Goal: Task Accomplishment & Management: Use online tool/utility

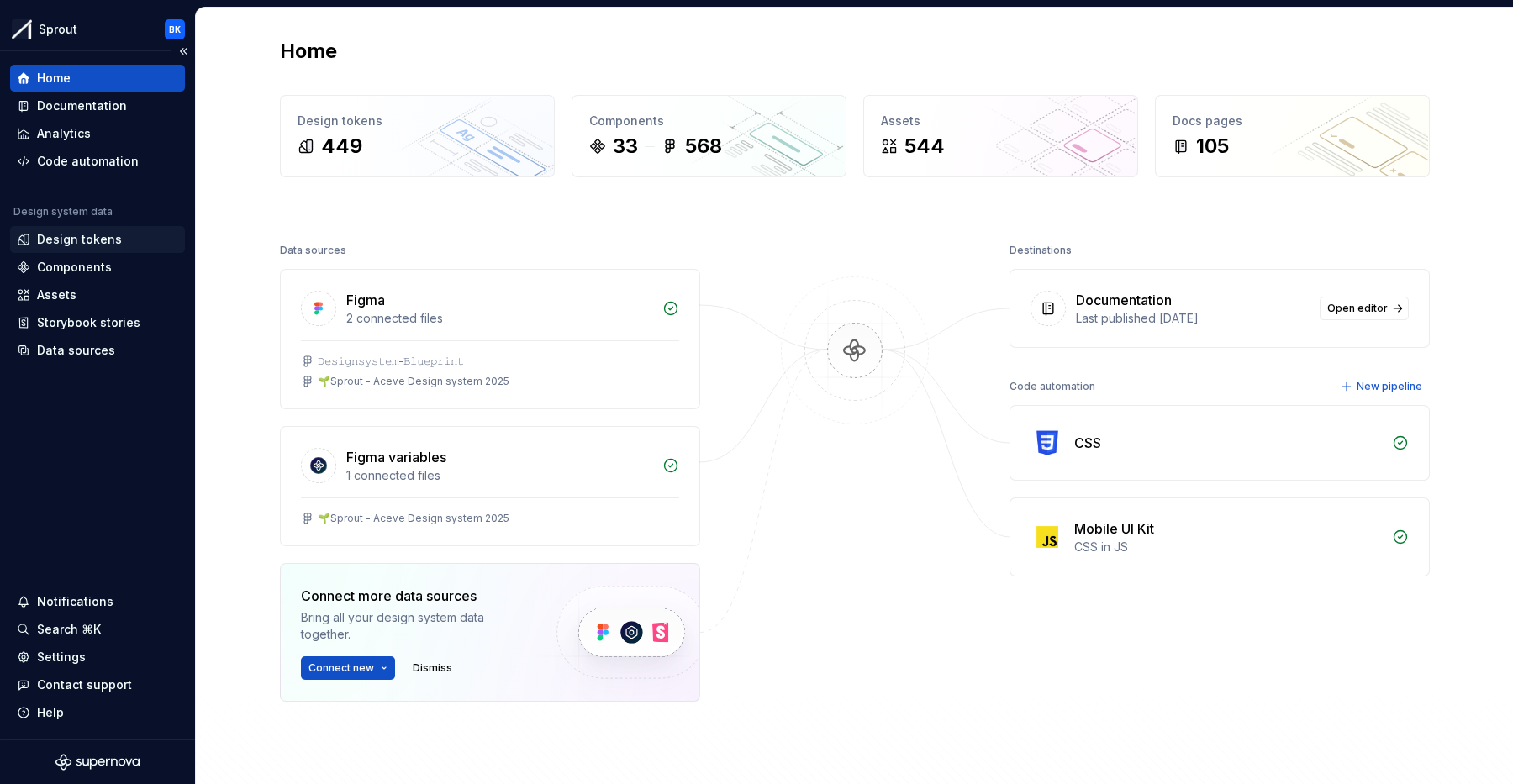
click at [90, 245] on div "Design tokens" at bounding box center [79, 239] width 85 height 17
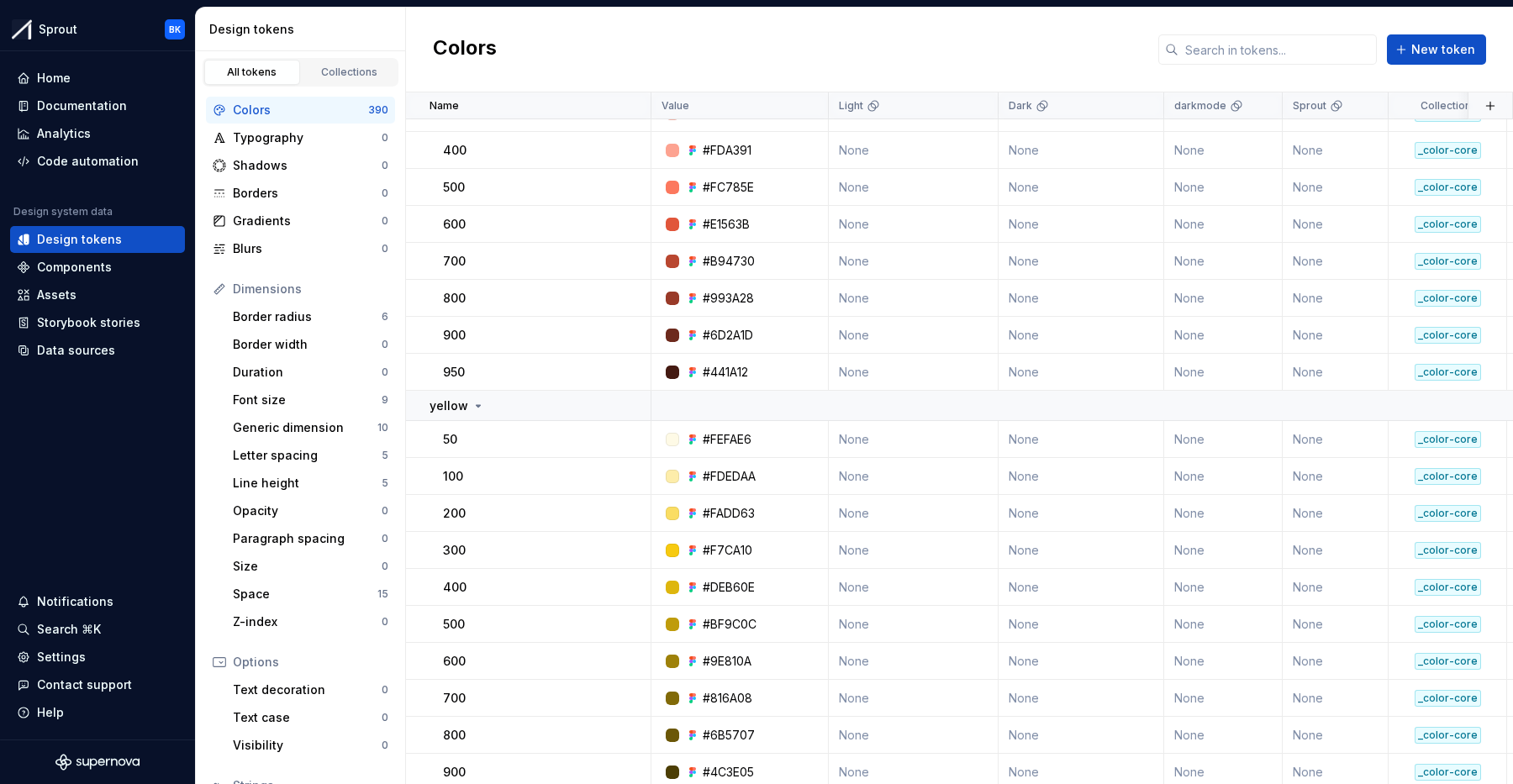
scroll to position [1862, 0]
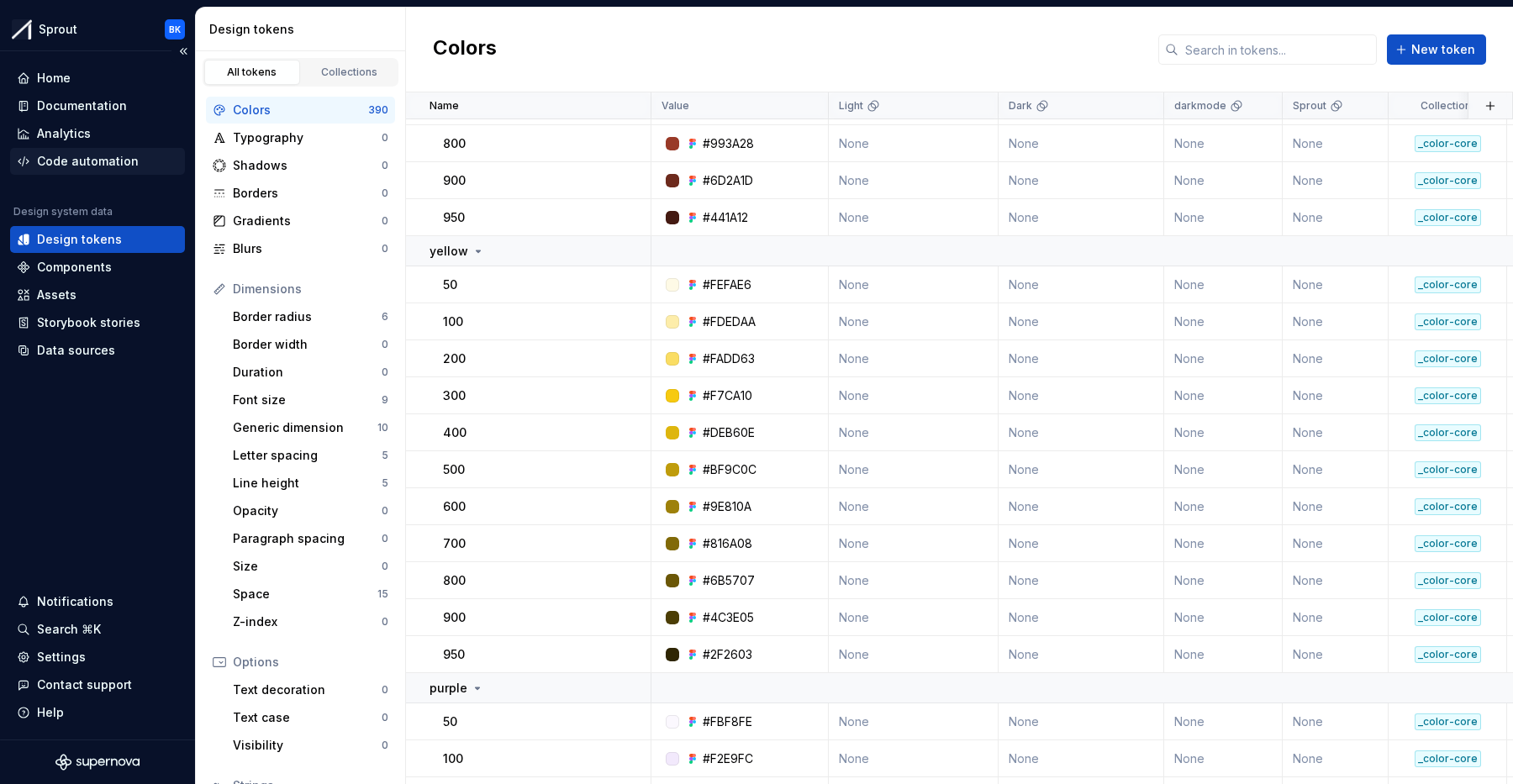
click at [88, 159] on div "Code automation" at bounding box center [88, 161] width 102 height 17
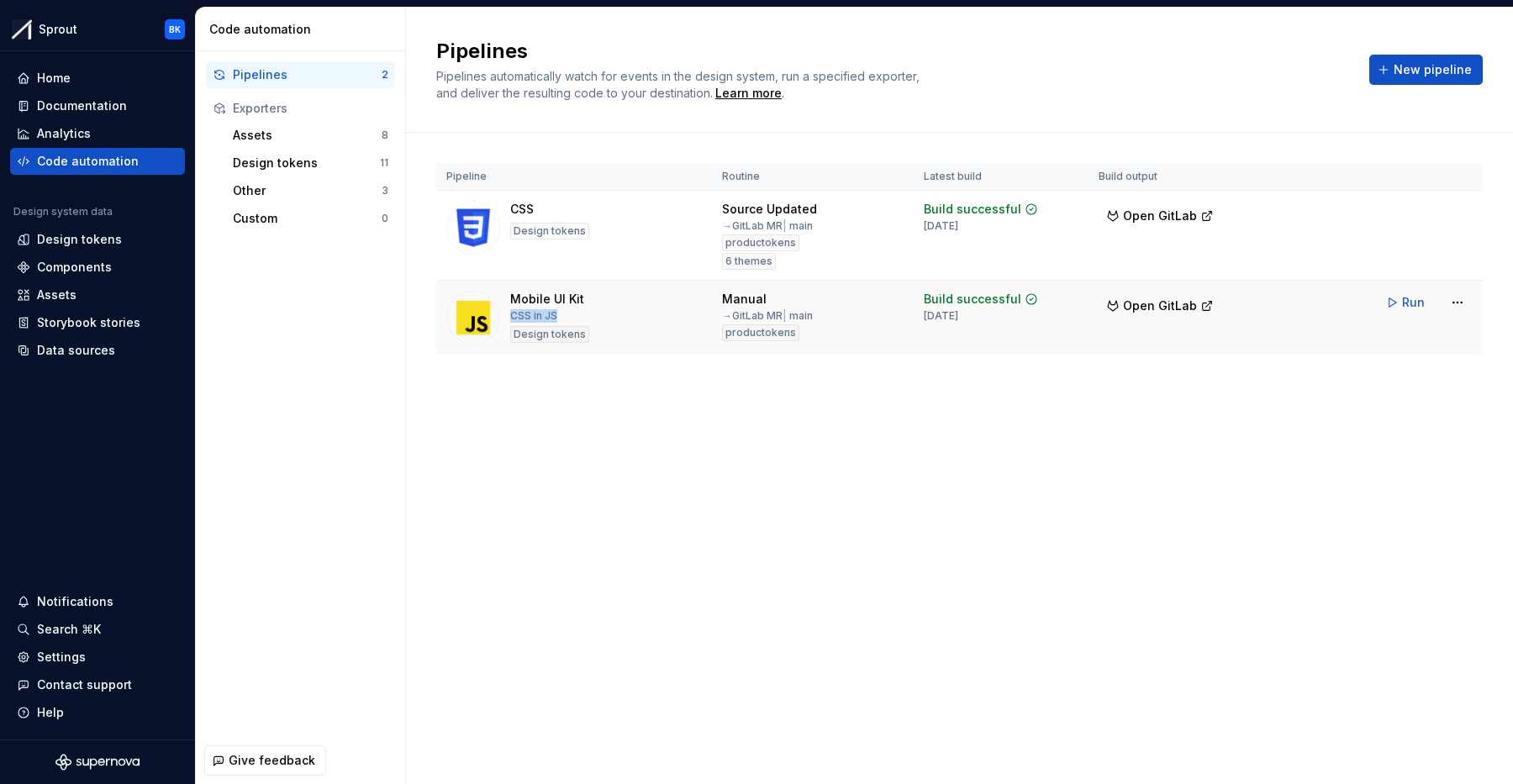
drag, startPoint x: 510, startPoint y: 311, endPoint x: 571, endPoint y: 313, distance: 61.0
click at [558, 311] on div "Mobile UI Kit CSS in JS Design tokens" at bounding box center [549, 317] width 79 height 54
click at [608, 320] on div "Mobile UI Kit CSS in JS Design tokens" at bounding box center [573, 317] width 256 height 54
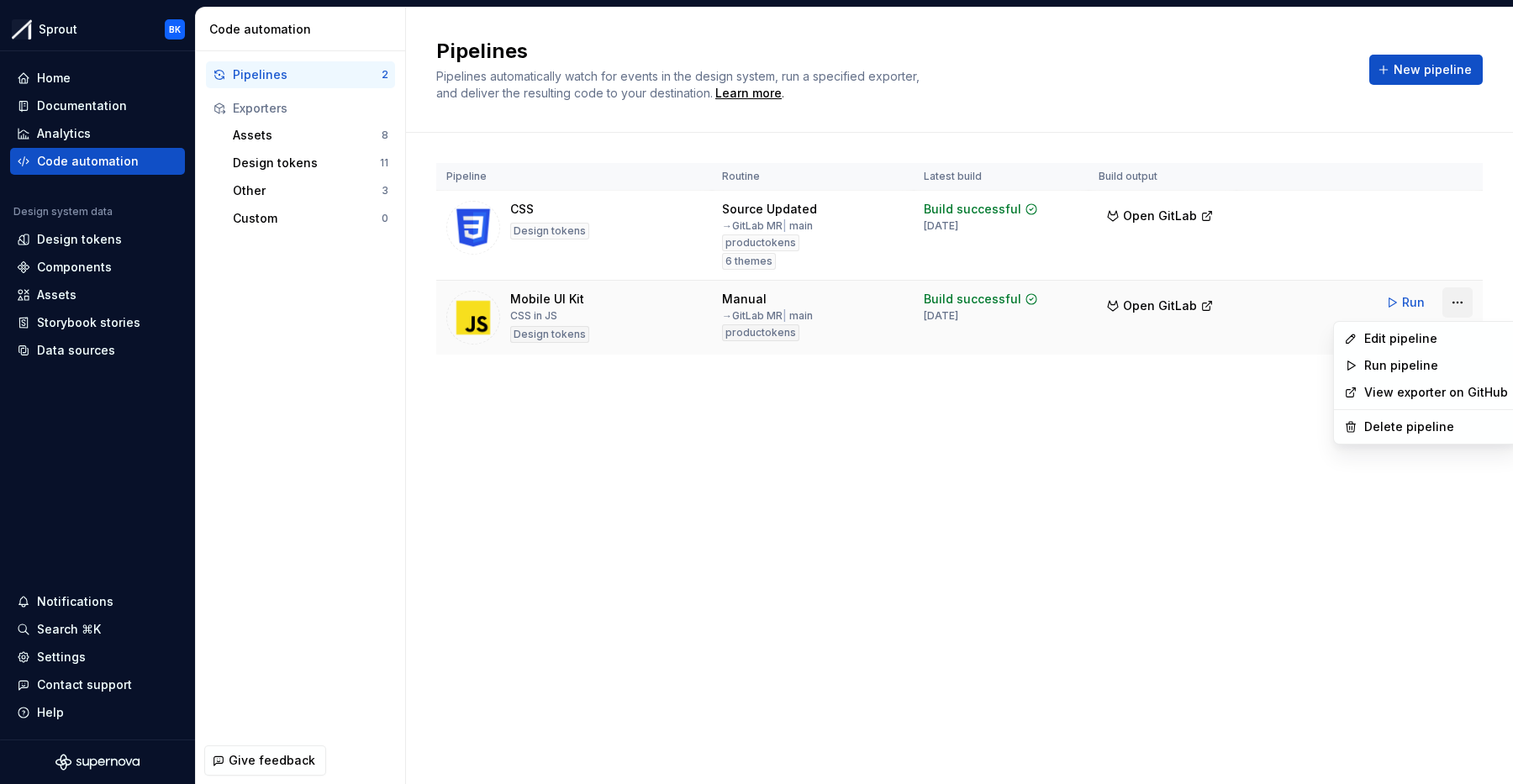
click at [1469, 305] on html "Sprout BK Home Documentation Analytics Code automation Design system data Desig…" at bounding box center [756, 392] width 1513 height 784
click at [1434, 336] on div "Edit pipeline" at bounding box center [1436, 338] width 143 height 17
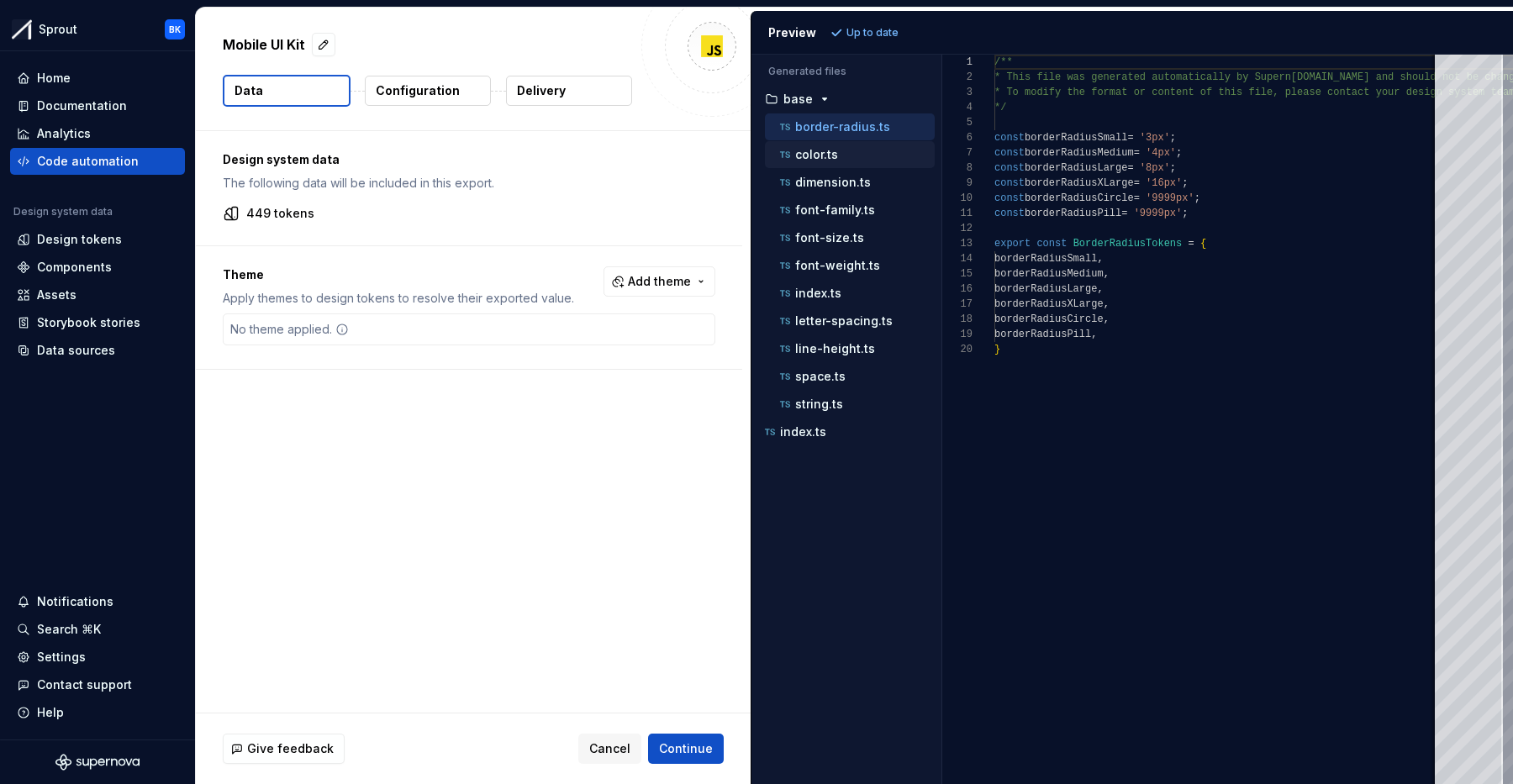
click at [859, 155] on div "color.ts" at bounding box center [855, 154] width 158 height 17
type textarea "**********"
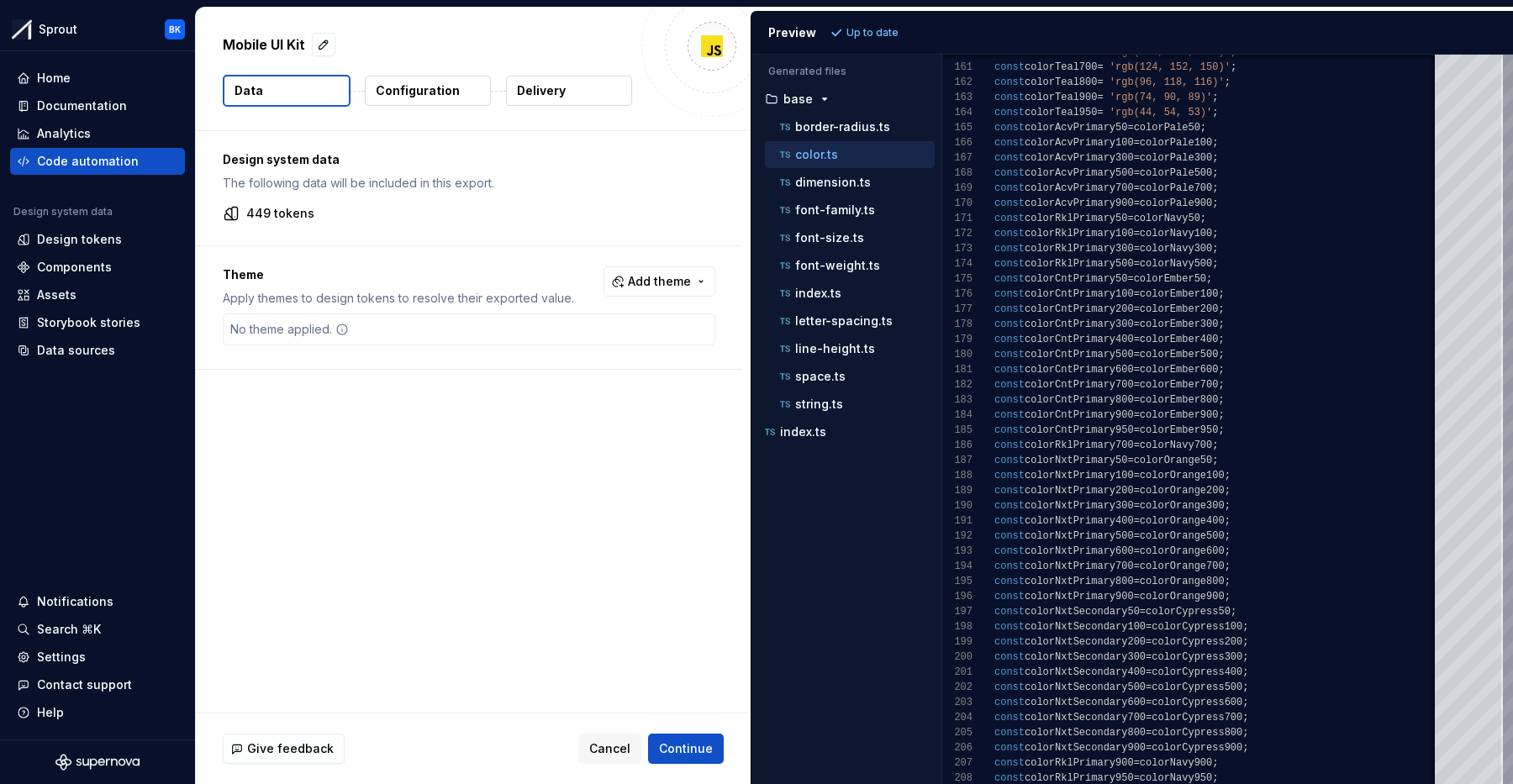
click at [575, 91] on button "Delivery" at bounding box center [568, 91] width 126 height 30
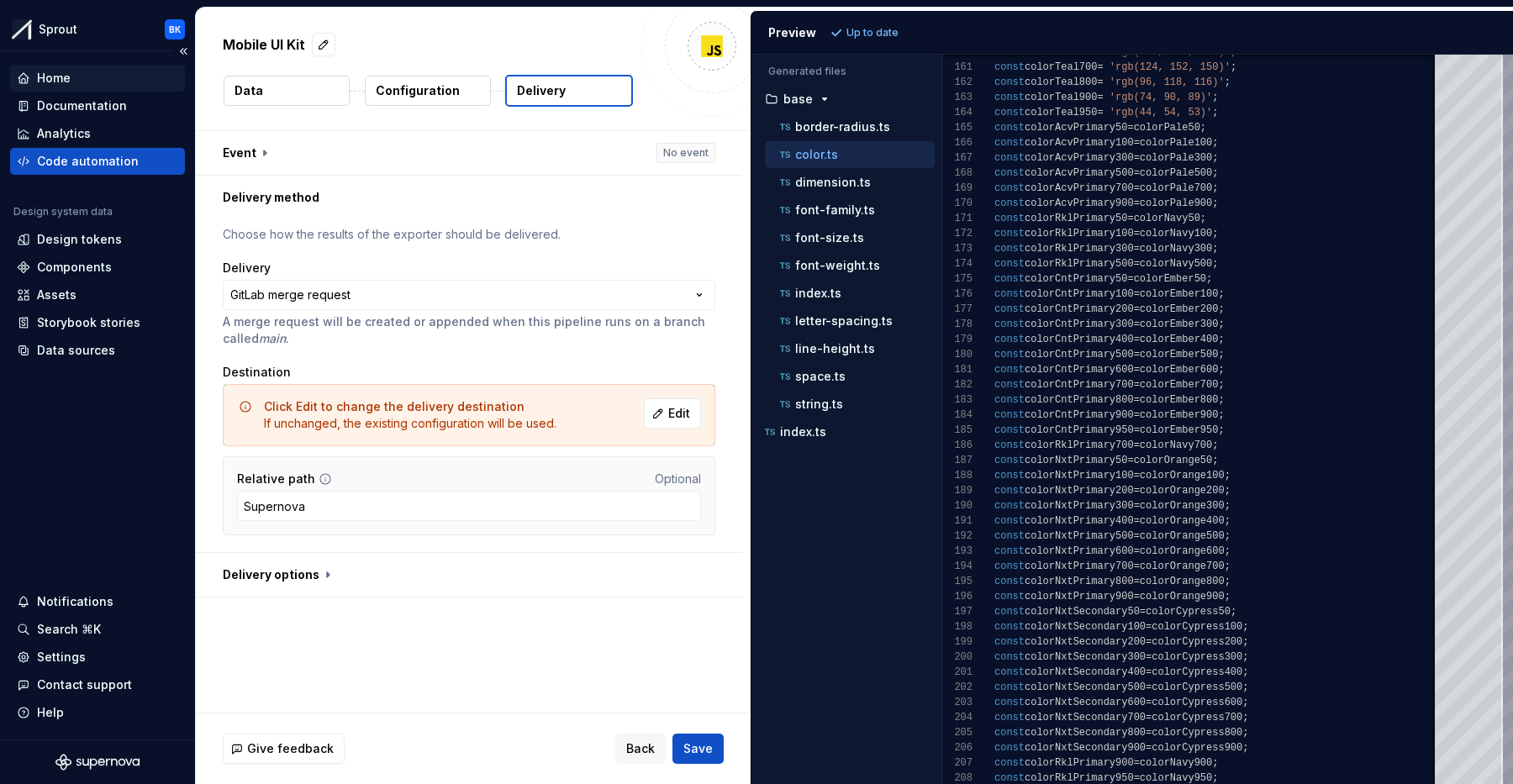
click at [78, 80] on div "Home" at bounding box center [98, 78] width 161 height 17
